Goal: Transaction & Acquisition: Purchase product/service

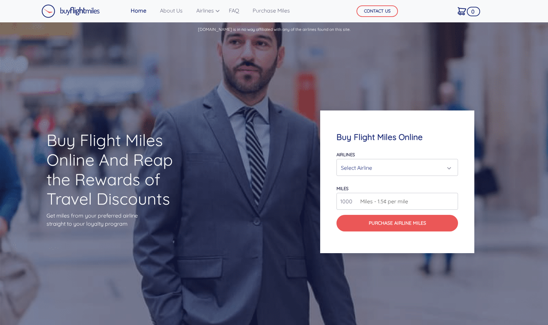
click at [370, 166] on div "Select Airline" at bounding box center [395, 168] width 109 height 13
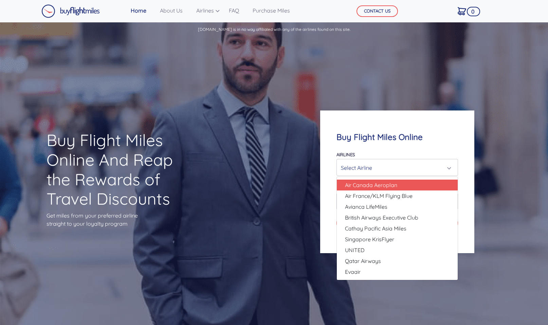
click at [381, 183] on span "Air Canada Aeroplan" at bounding box center [371, 185] width 52 height 8
select select "Air Canada Aeroplan"
type input "80000"
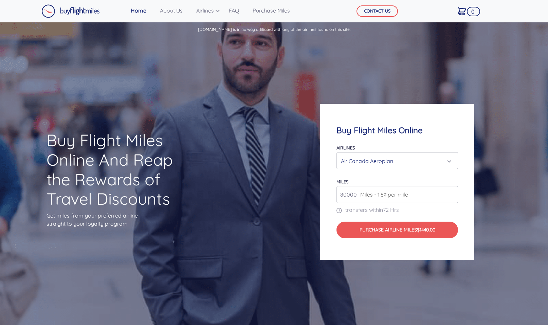
click at [386, 164] on div "Air Canada Aeroplan" at bounding box center [395, 161] width 109 height 13
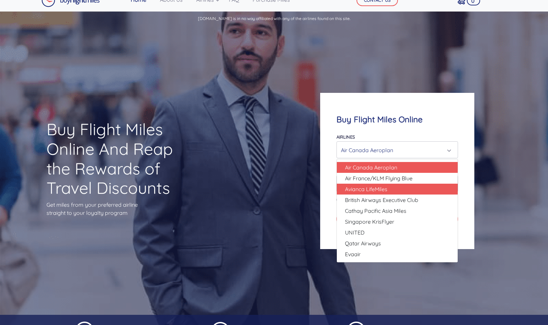
scroll to position [12, 0]
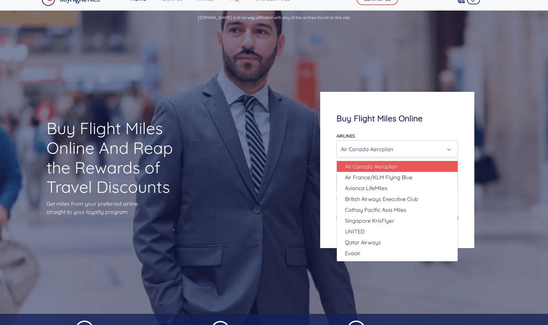
click at [295, 177] on div "Buy Flight Miles Online Airlines Air Canada Aeroplan Air France/KLM Flying Blue…" at bounding box center [396, 170] width 219 height 222
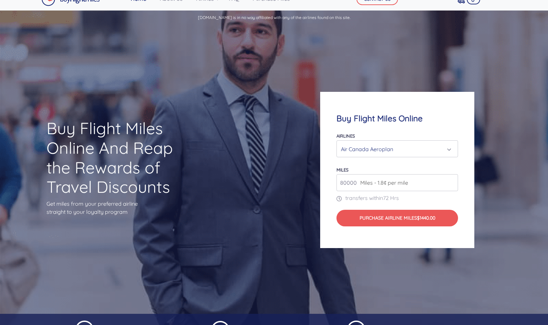
click at [523, 138] on div "Buy Flight Miles Online And Reap the Rewards of Travel Discounts Get miles from…" at bounding box center [274, 170] width 548 height 288
click at [396, 185] on span "Miles - 1.8¢ per mile" at bounding box center [382, 183] width 51 height 8
click at [495, 181] on div "Buy Flight Miles Online Airlines Air Canada Aeroplan Air France/KLM Flying Blue…" at bounding box center [396, 170] width 219 height 222
